Goal: Task Accomplishment & Management: Manage account settings

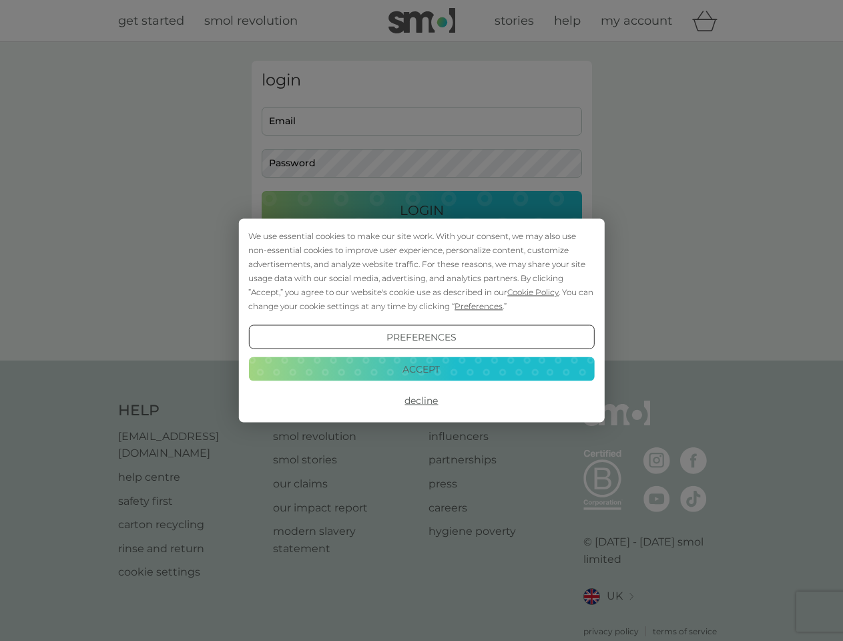
click at [533, 292] on span "Cookie Policy" at bounding box center [532, 292] width 51 height 10
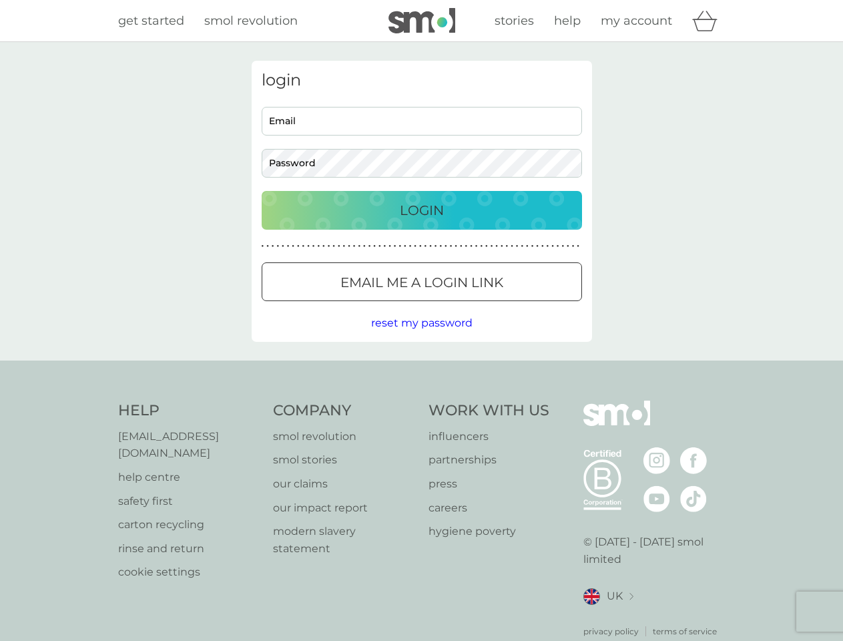
click at [477, 306] on div "login Email Password Login ● ● ● ● ● ● ● ● ● ● ● ● ● ● ● ● ● ● ● ● ● ● ● ● ● ● …" at bounding box center [422, 201] width 340 height 281
click at [421, 337] on div "login Email Password Login ● ● ● ● ● ● ● ● ● ● ● ● ● ● ● ● ● ● ● ● ● ● ● ● ● ● …" at bounding box center [422, 201] width 340 height 281
click at [421, 400] on div "Help [EMAIL_ADDRESS][DOMAIN_NAME] help centre safety first carton recycling rin…" at bounding box center [421, 518] width 607 height 237
click at [421, 368] on div "Help [EMAIL_ADDRESS][DOMAIN_NAME] help centre safety first carton recycling rin…" at bounding box center [421, 518] width 843 height 317
